Goal: Task Accomplishment & Management: Manage account settings

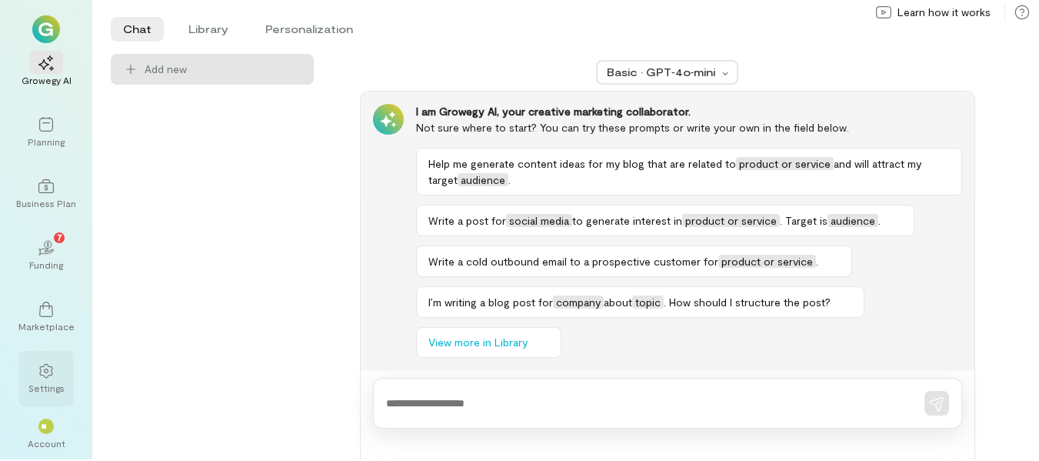
scroll to position [2, 0]
click at [52, 435] on div "**" at bounding box center [46, 424] width 34 height 23
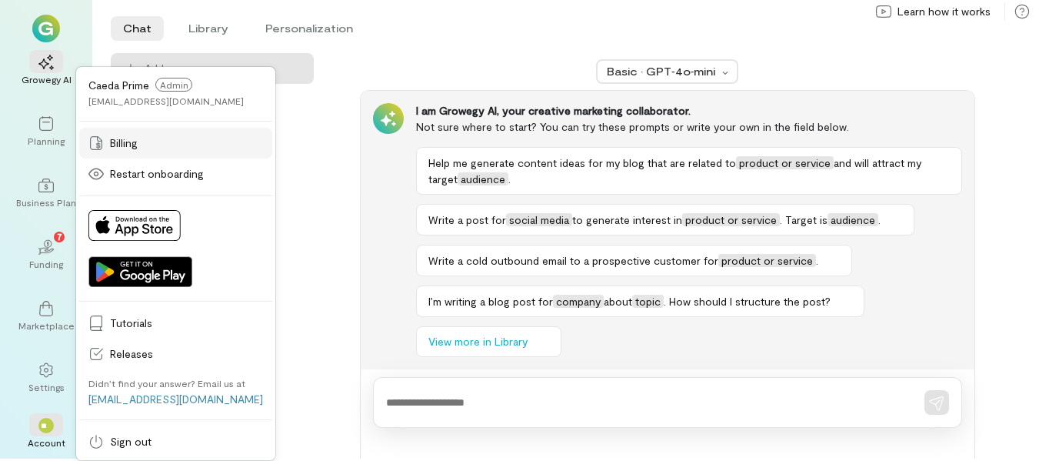
click at [134, 141] on span "Billing" at bounding box center [186, 142] width 153 height 15
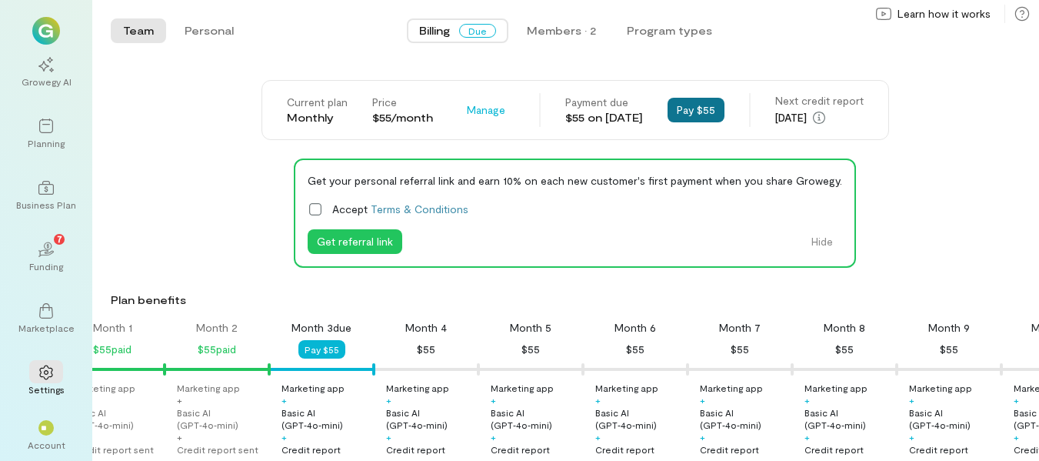
click at [703, 111] on button "Pay $55" at bounding box center [696, 110] width 57 height 25
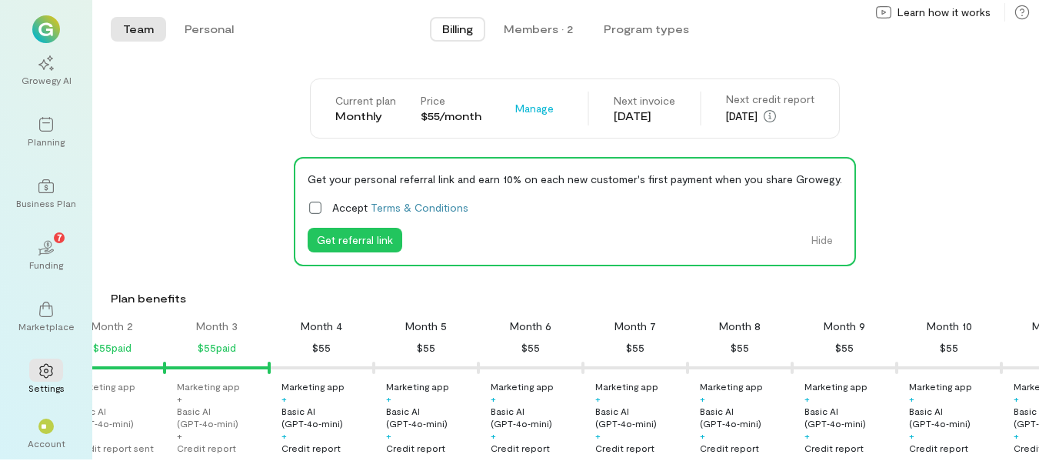
scroll to position [2, 0]
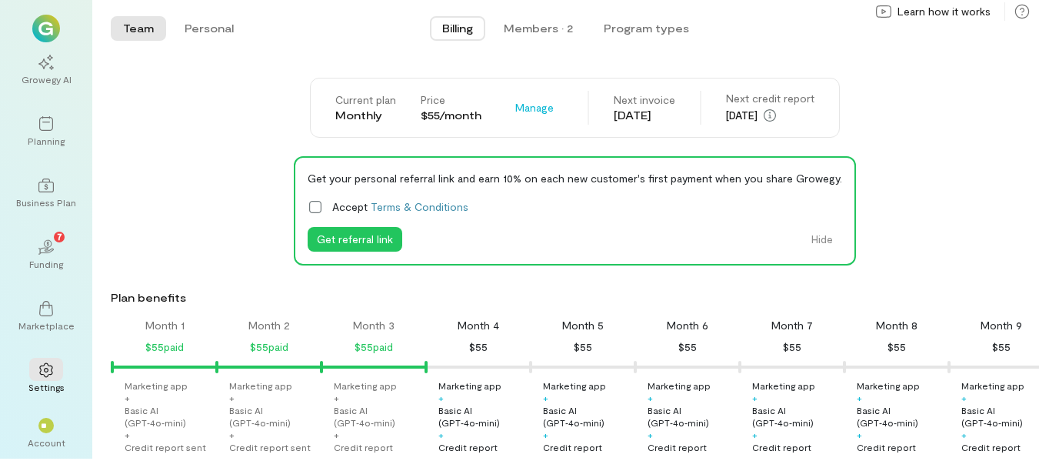
scroll to position [0, 157]
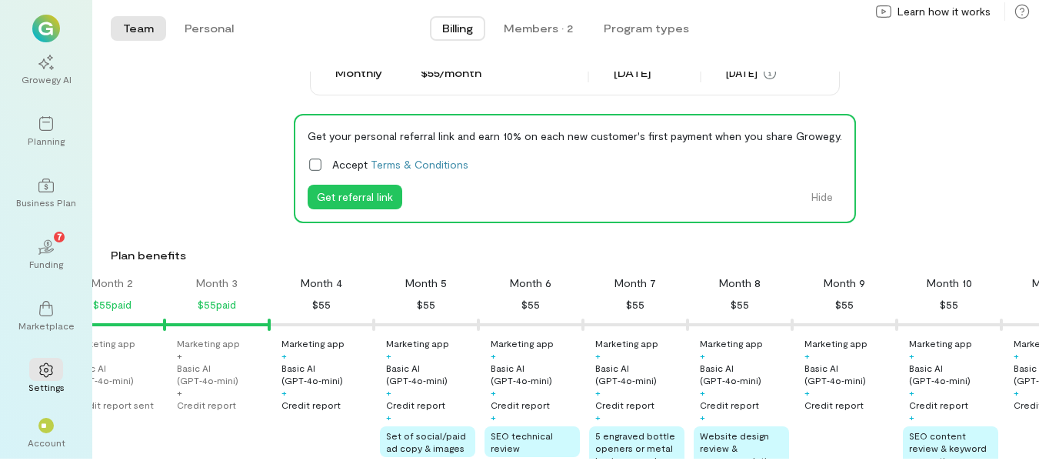
scroll to position [77, 0]
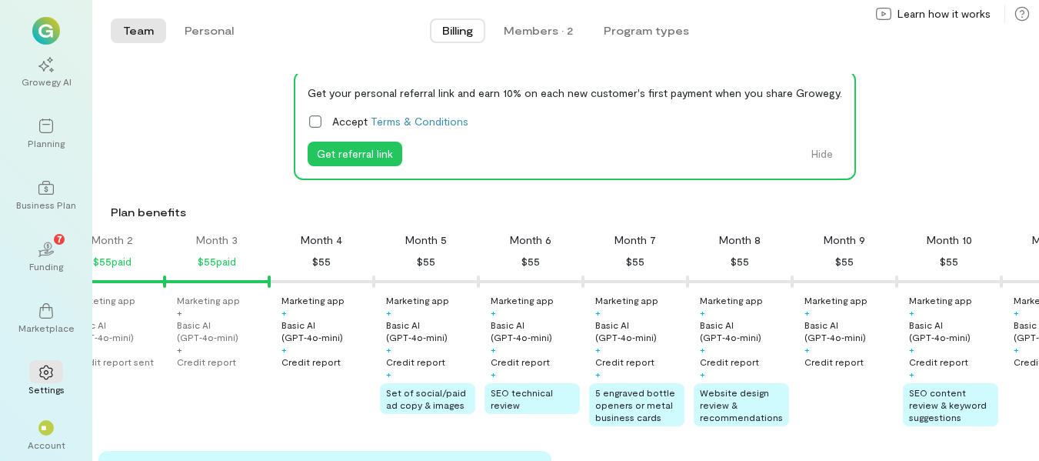
scroll to position [308, 0]
